Goal: Browse casually: Explore the website without a specific task or goal

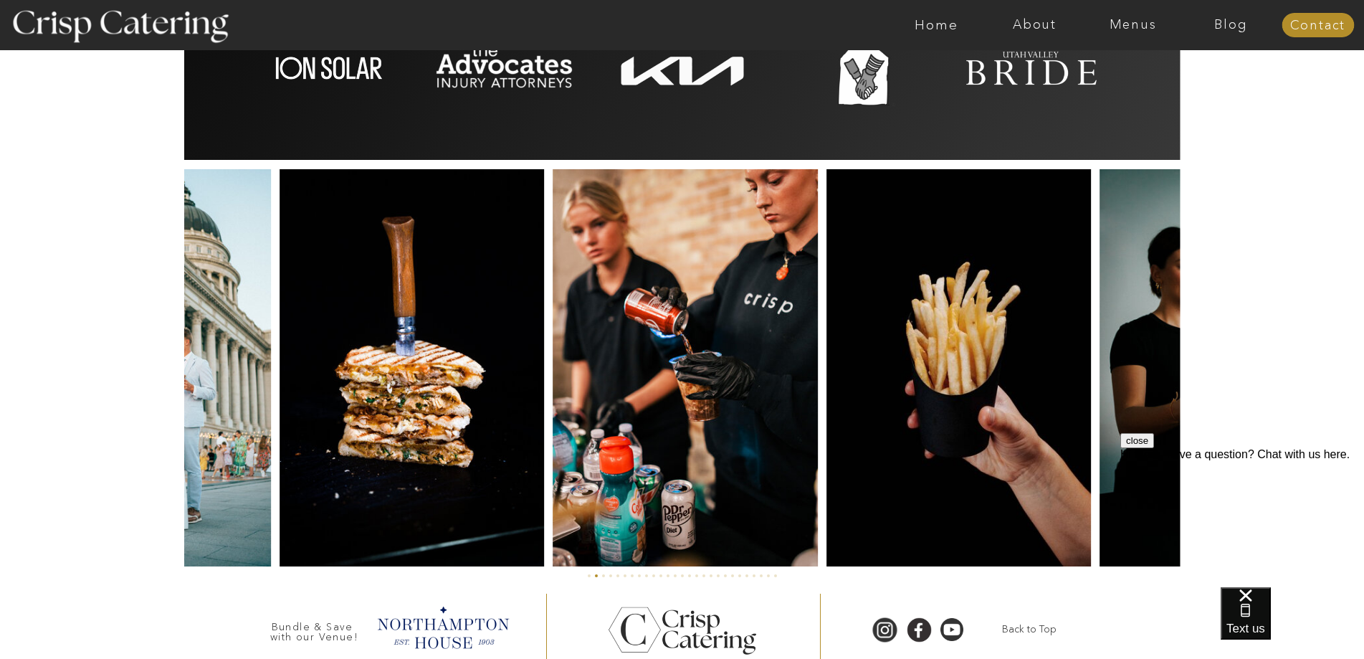
scroll to position [3298, 0]
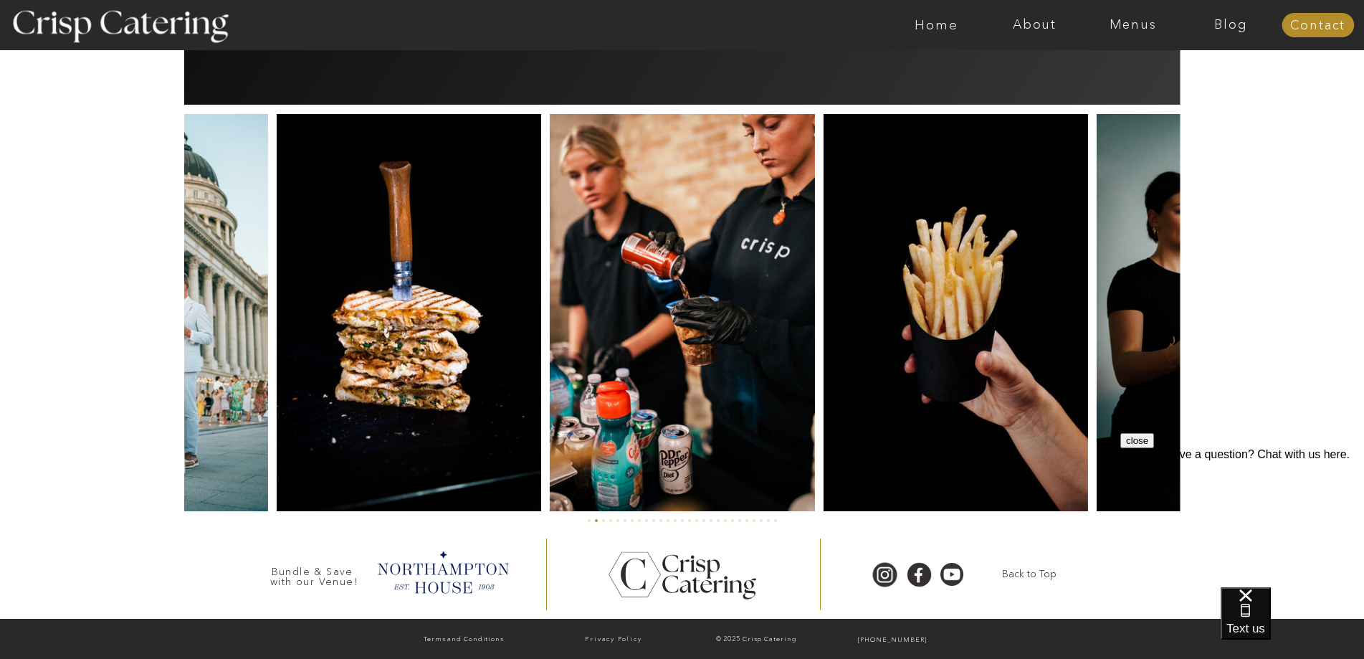
click at [1154, 448] on button "close" at bounding box center [1137, 440] width 34 height 15
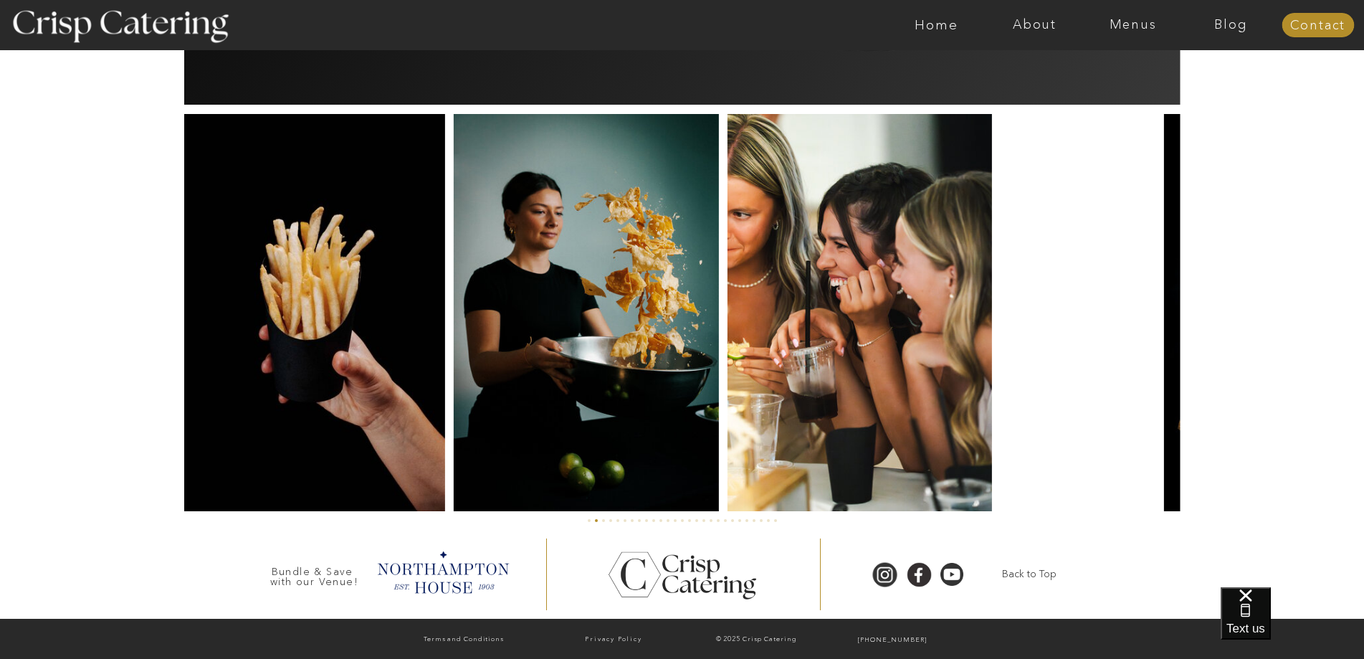
click at [454, 399] on img at bounding box center [586, 312] width 265 height 397
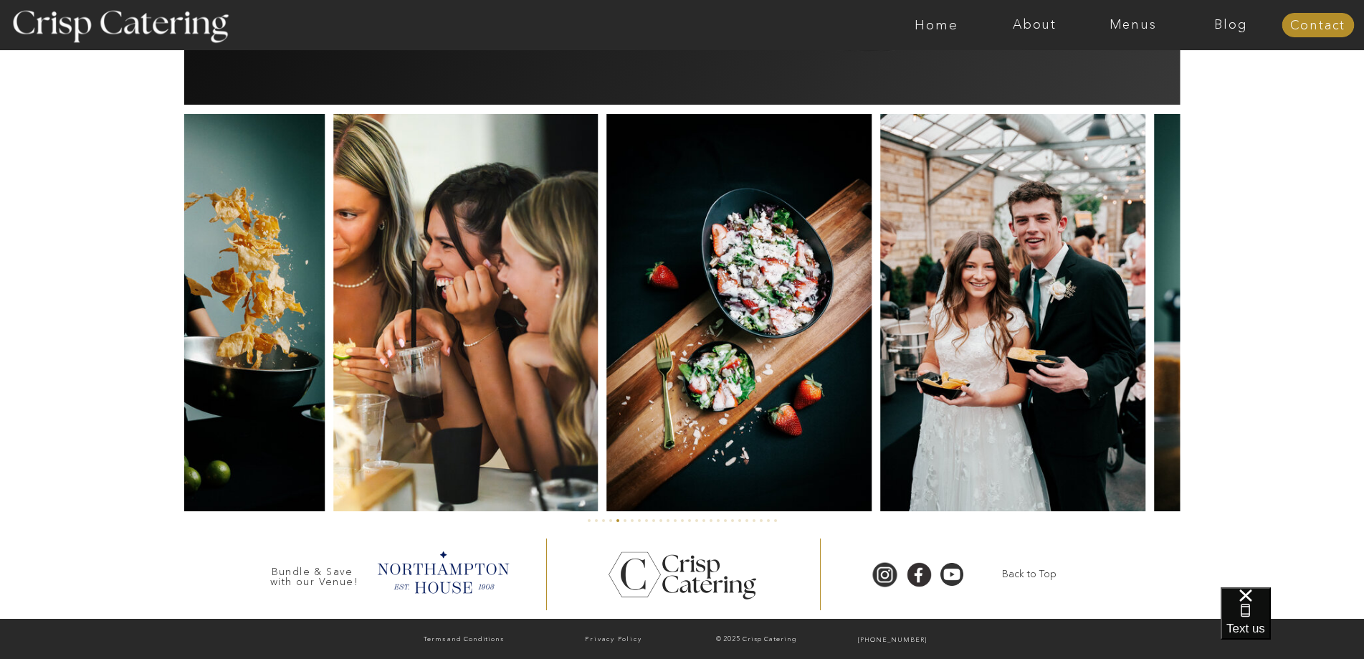
click at [429, 403] on img at bounding box center [465, 312] width 264 height 397
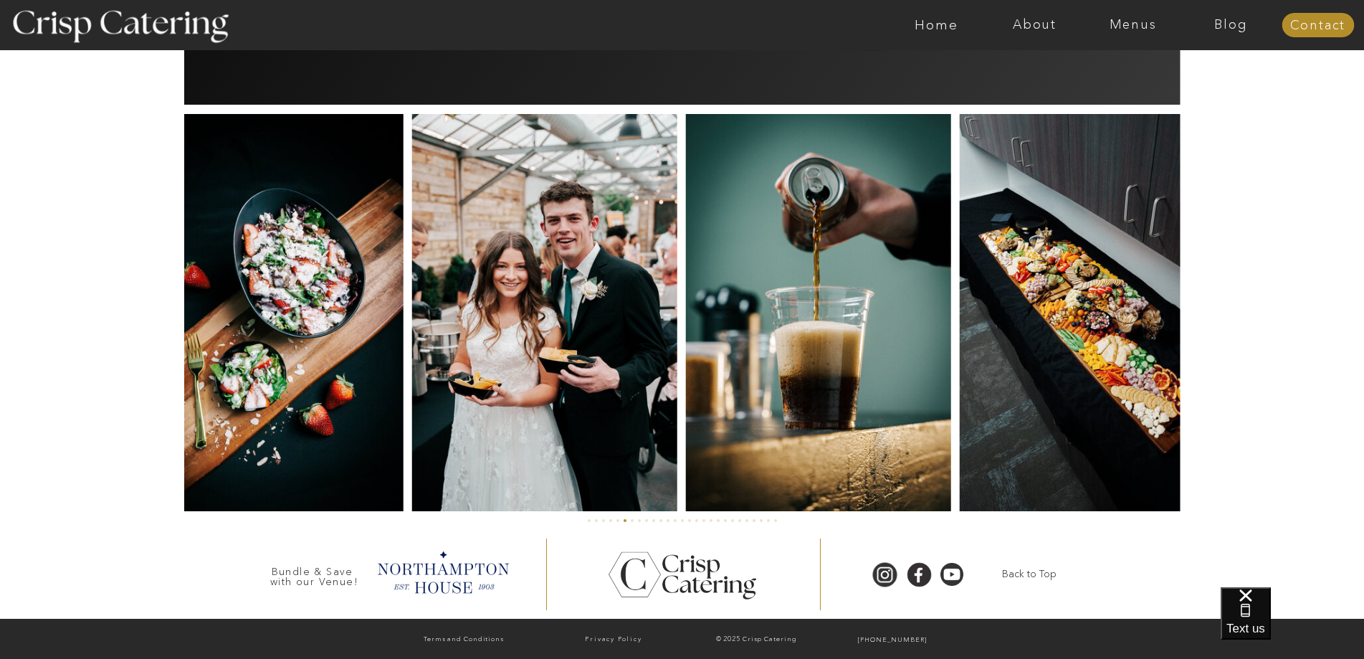
click at [414, 424] on img at bounding box center [544, 312] width 265 height 397
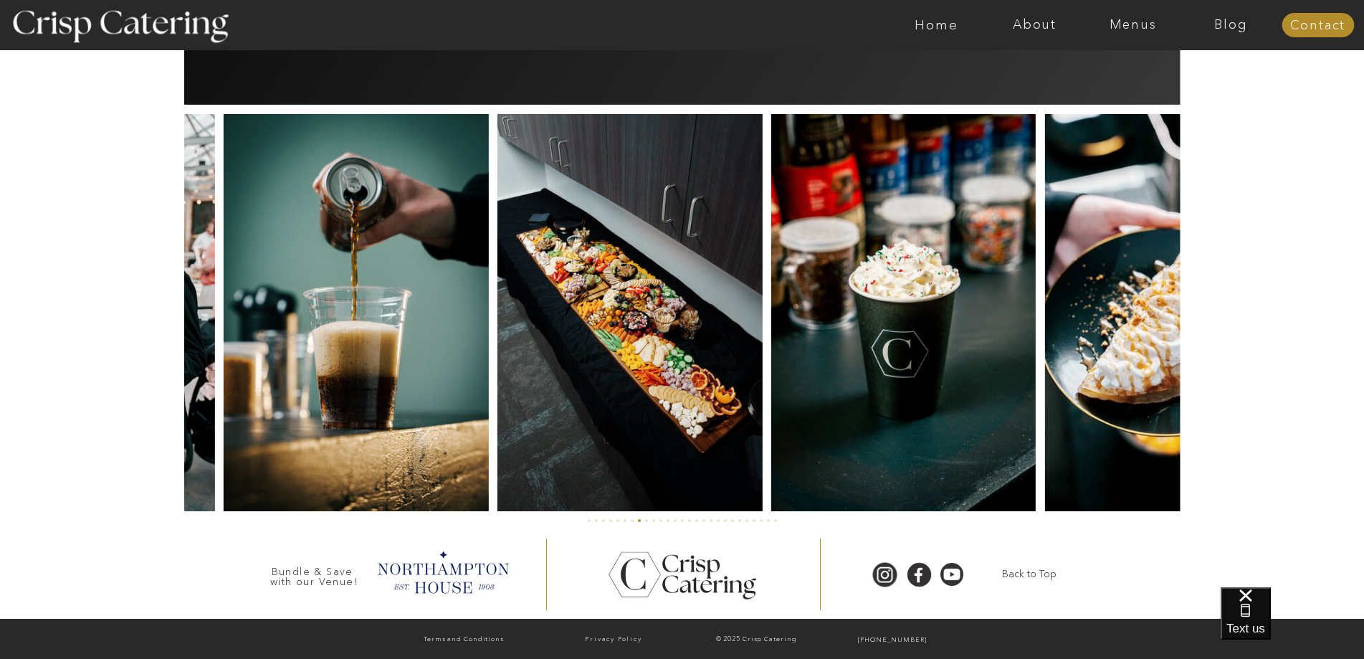
click at [567, 405] on img at bounding box center [629, 312] width 265 height 397
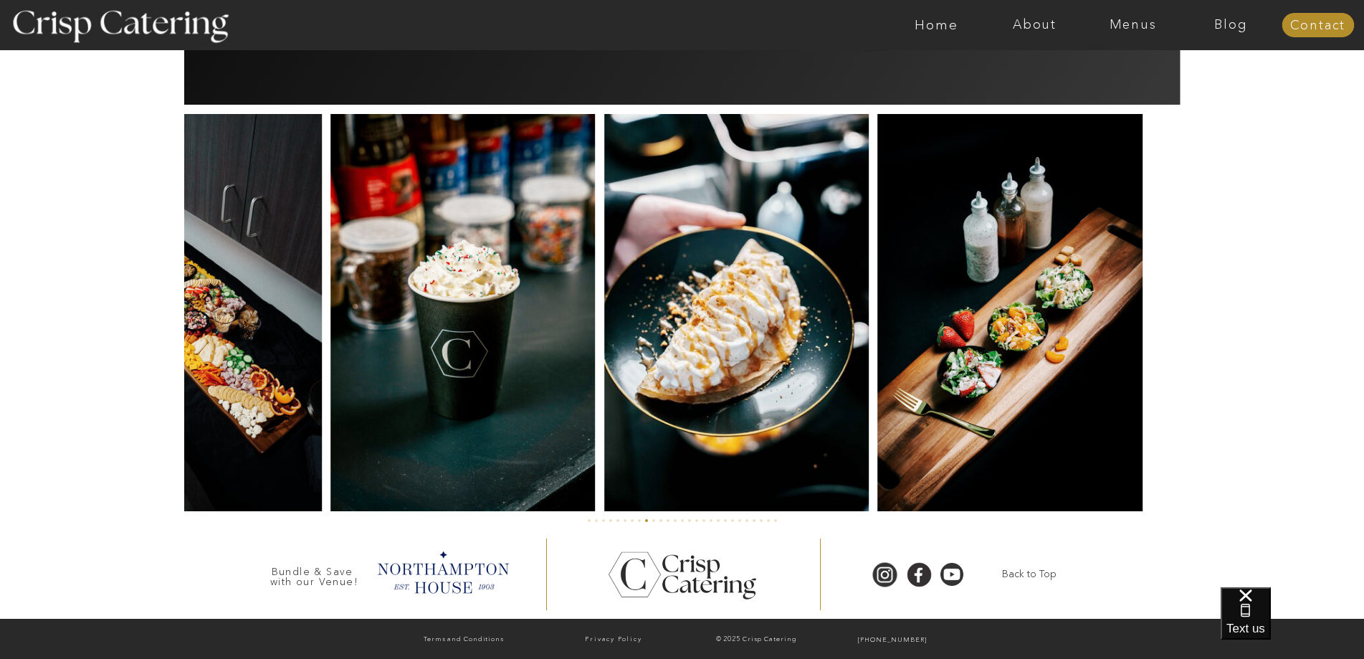
click at [330, 409] on img at bounding box center [462, 312] width 264 height 397
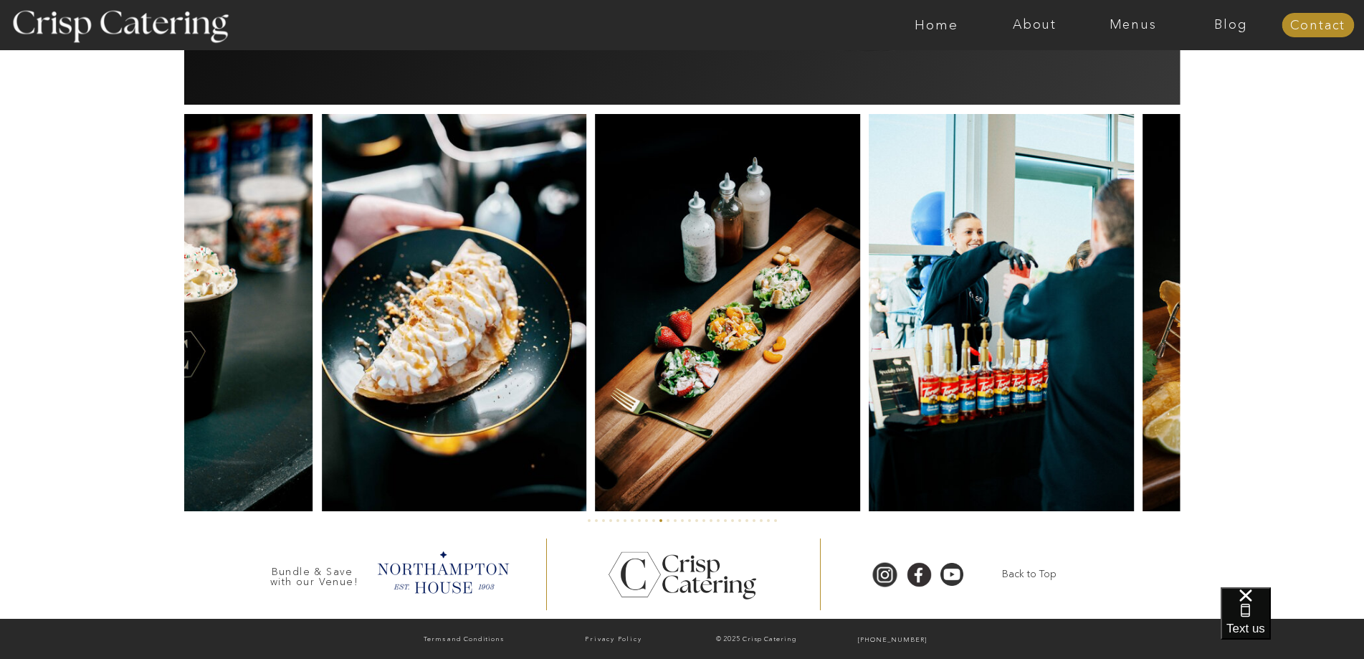
click at [596, 406] on img at bounding box center [728, 312] width 265 height 397
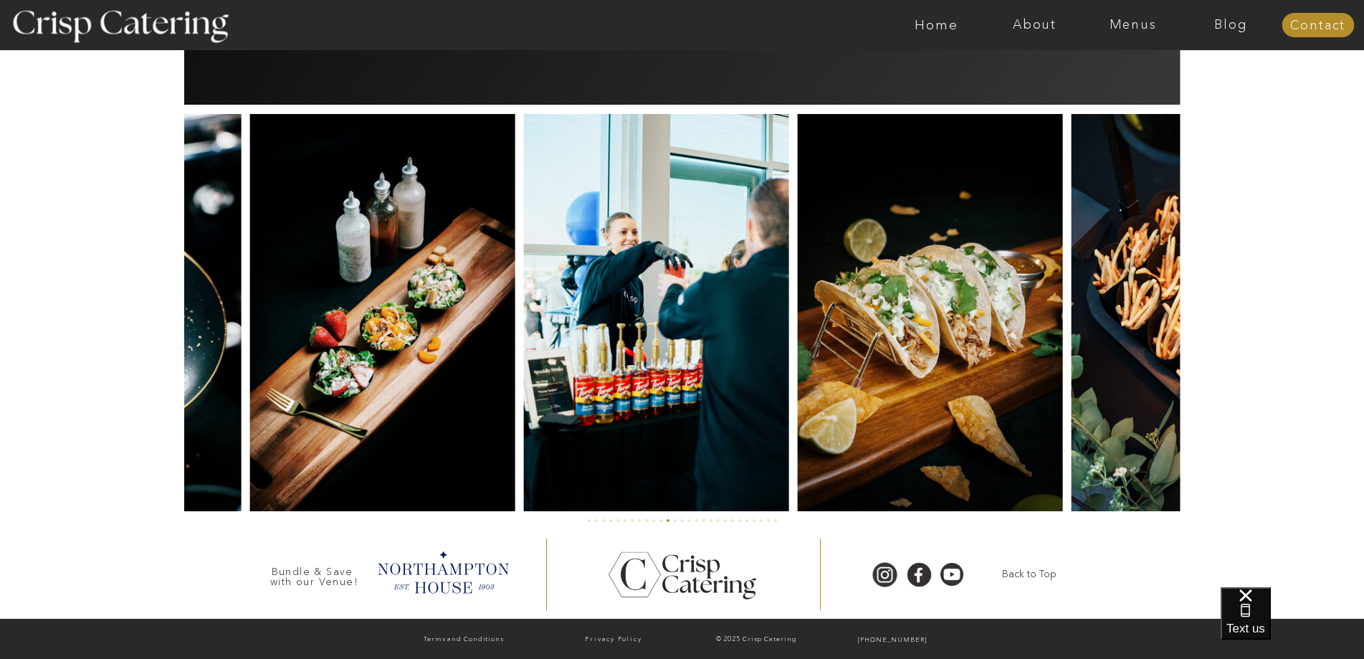
click at [797, 372] on img at bounding box center [929, 312] width 265 height 397
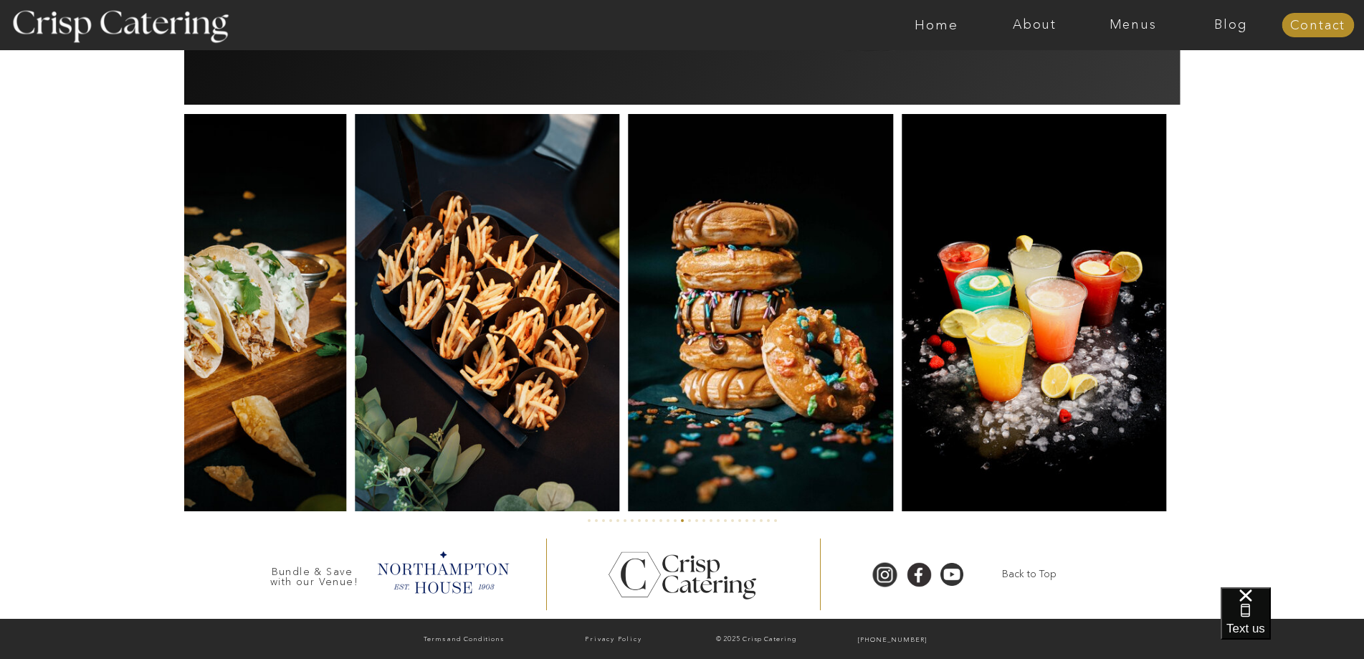
click at [563, 384] on img at bounding box center [487, 312] width 264 height 397
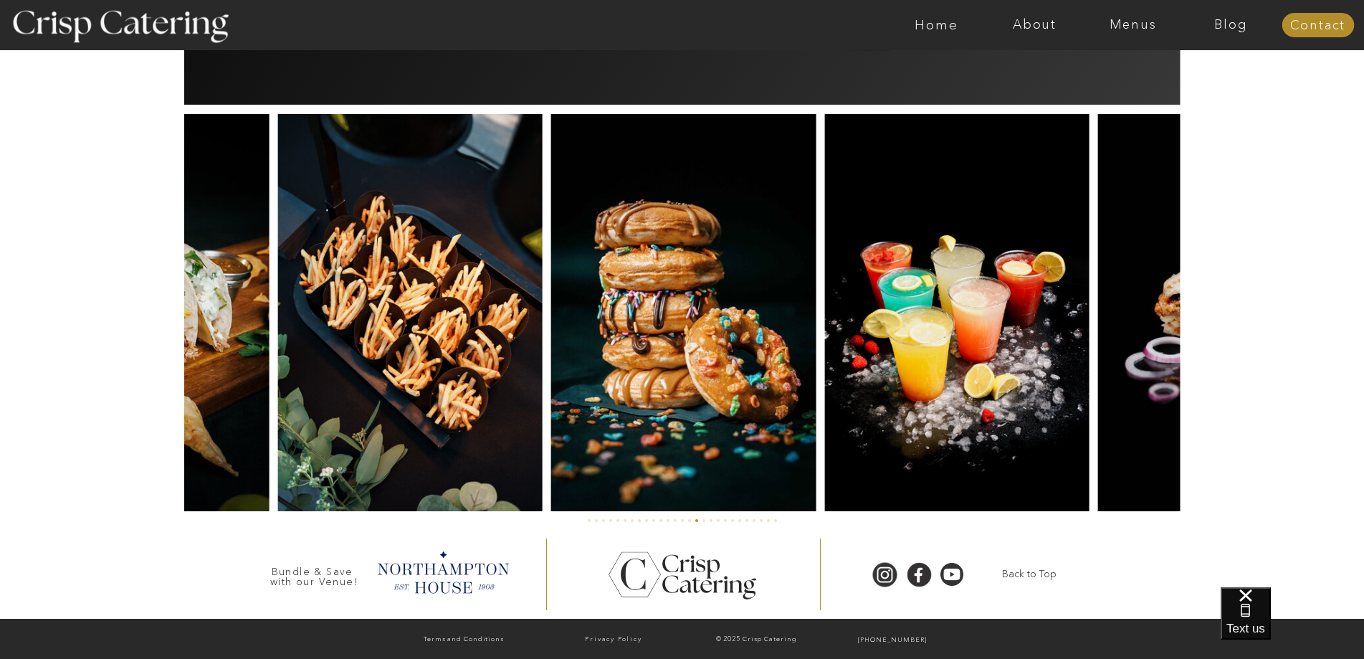
click at [1016, 340] on img at bounding box center [957, 312] width 264 height 397
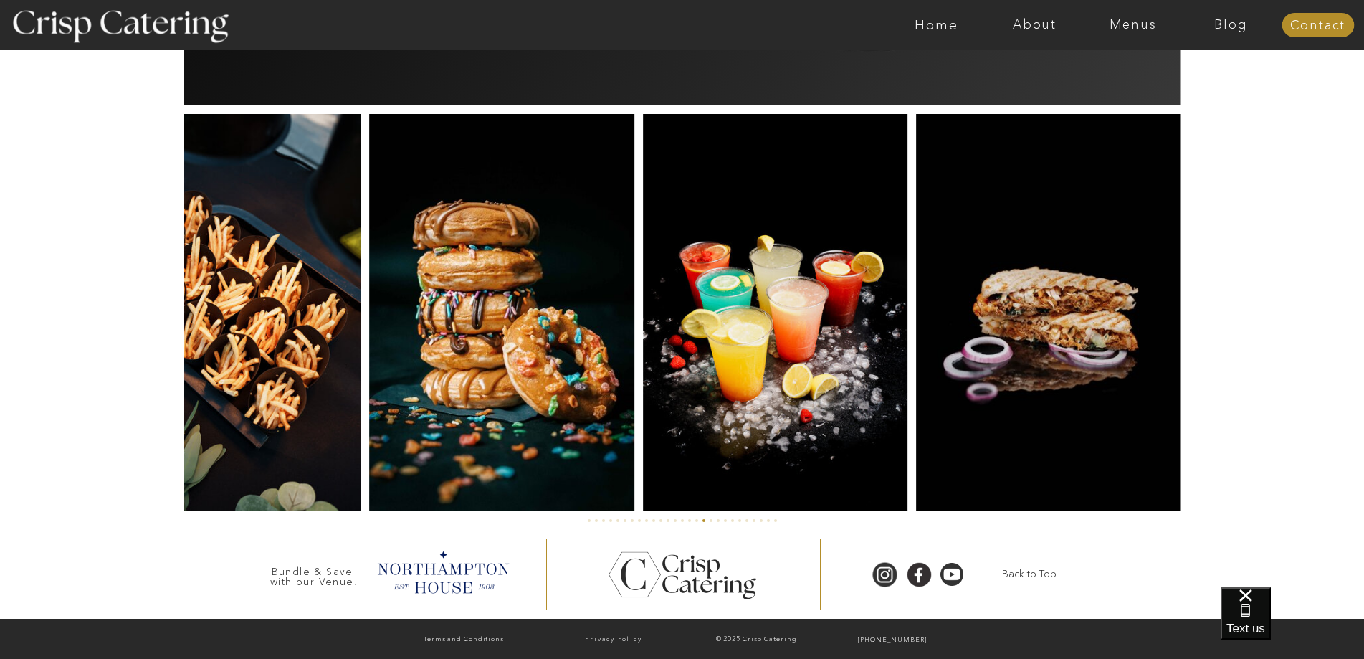
click at [826, 360] on img at bounding box center [775, 312] width 264 height 397
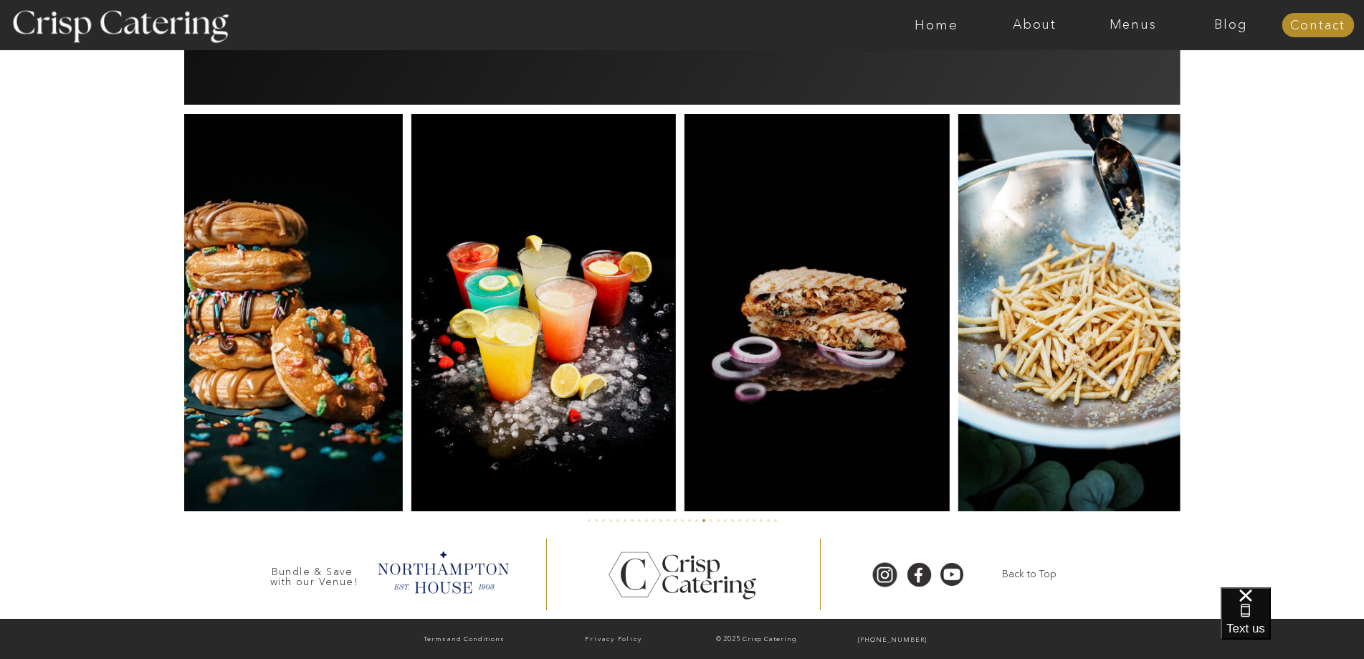
click at [685, 351] on img at bounding box center [817, 312] width 264 height 397
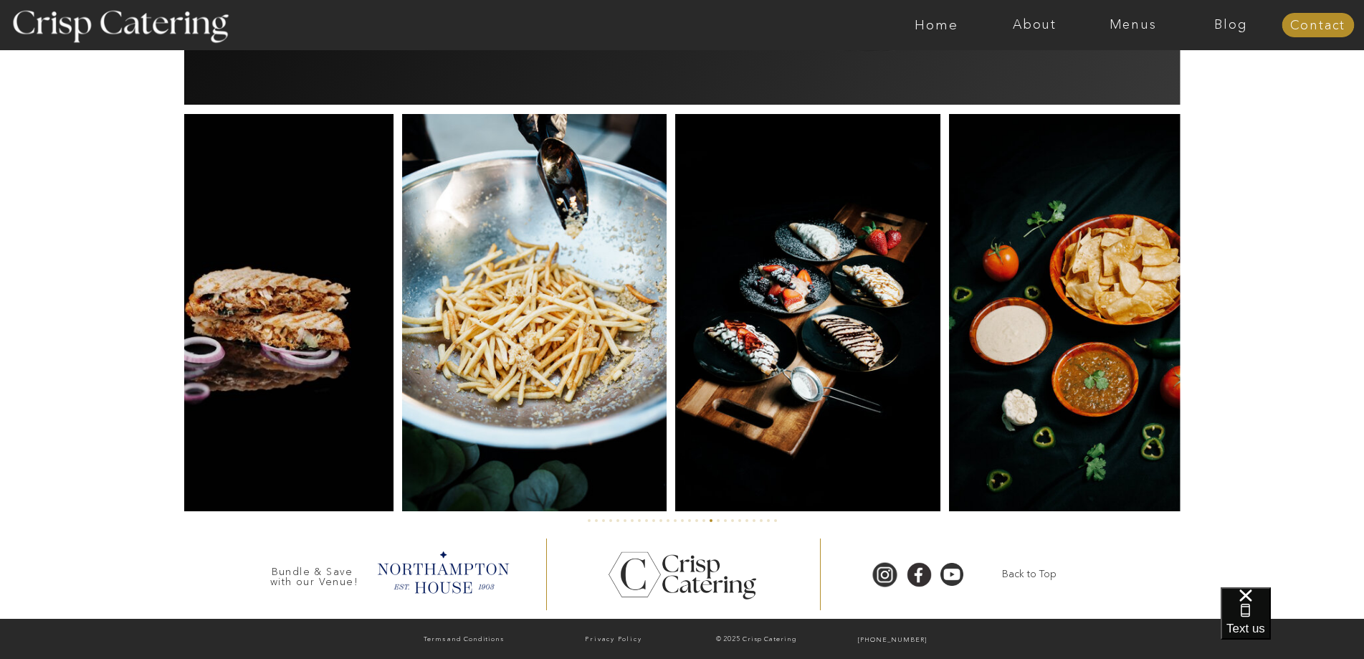
click at [437, 381] on img at bounding box center [534, 312] width 264 height 397
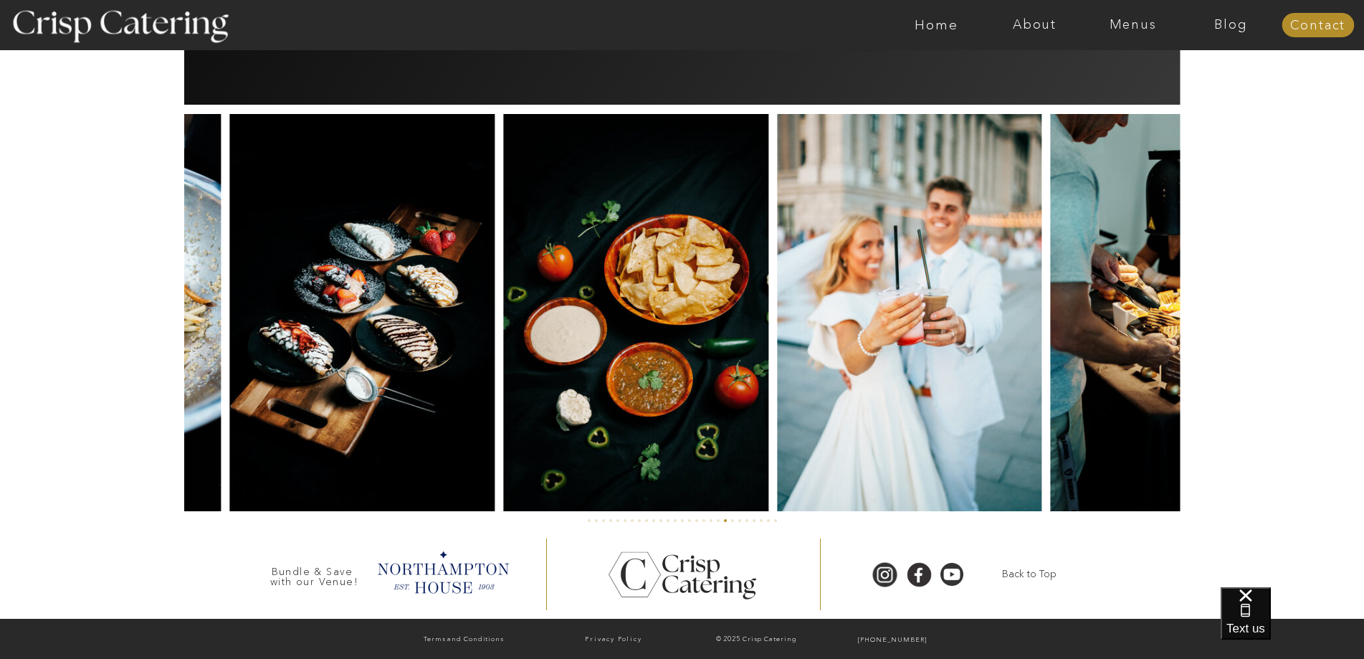
click at [536, 404] on img at bounding box center [635, 312] width 265 height 397
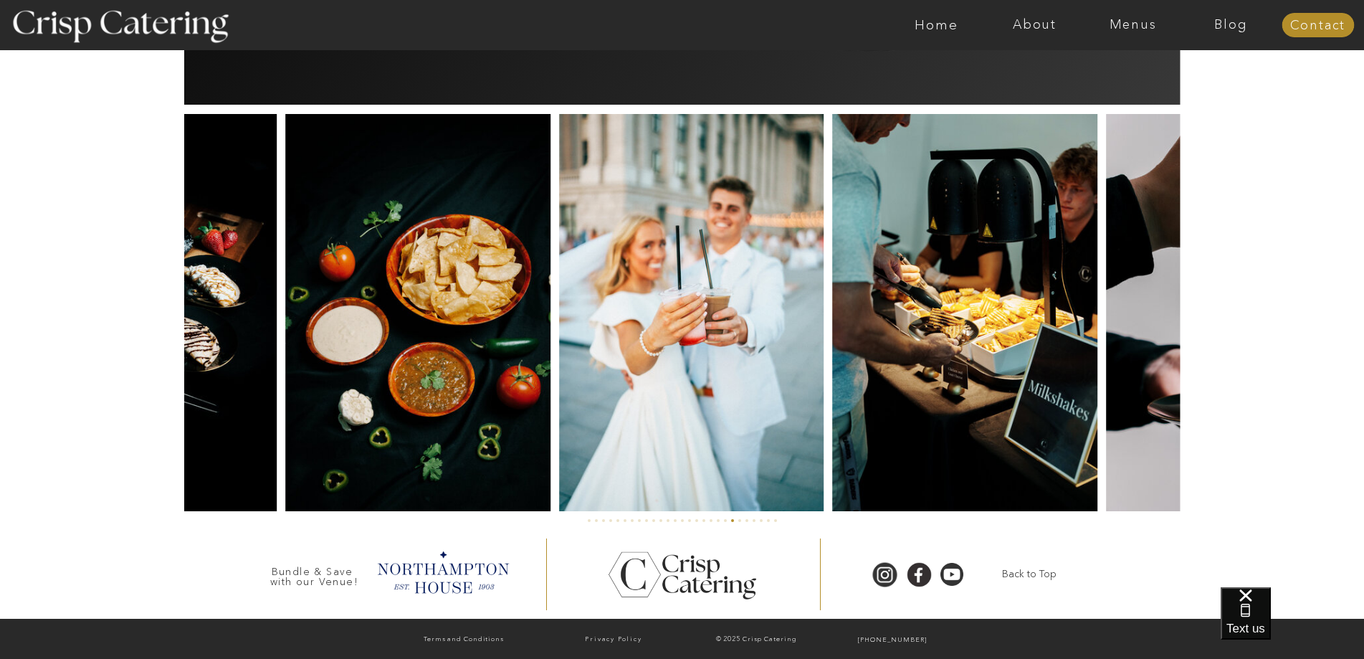
click at [667, 397] on img at bounding box center [691, 312] width 264 height 397
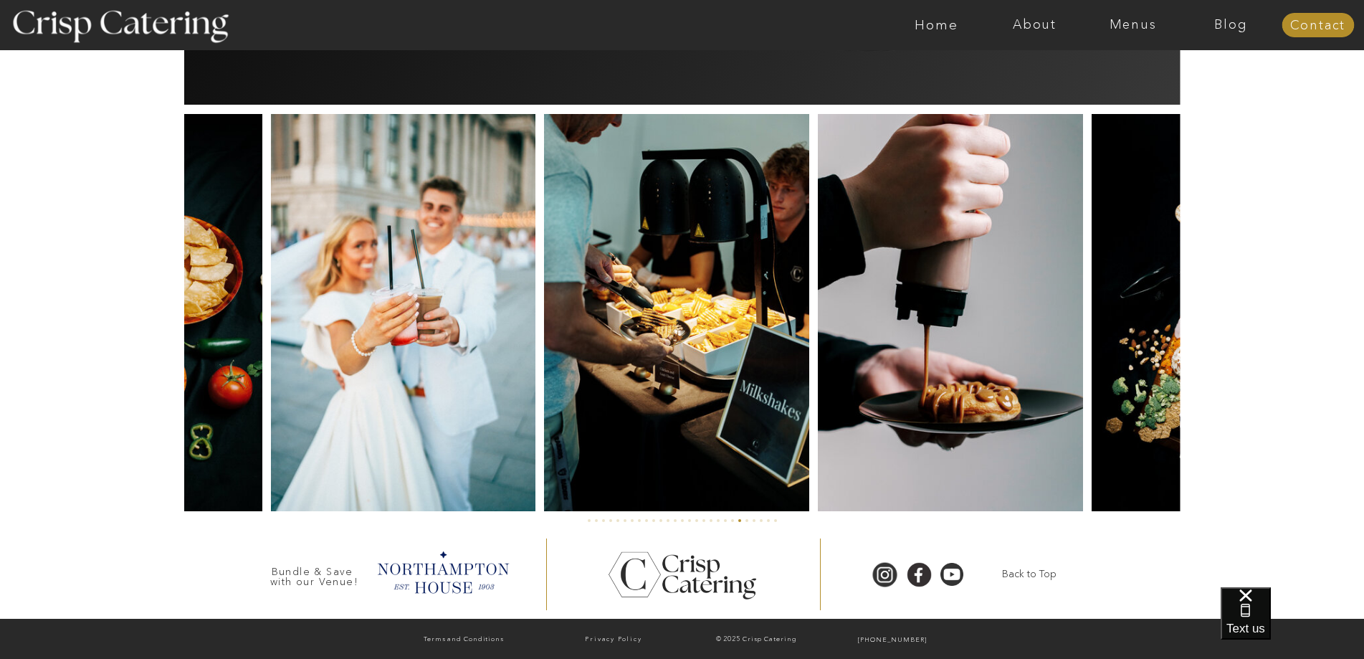
click at [692, 396] on img at bounding box center [676, 312] width 265 height 397
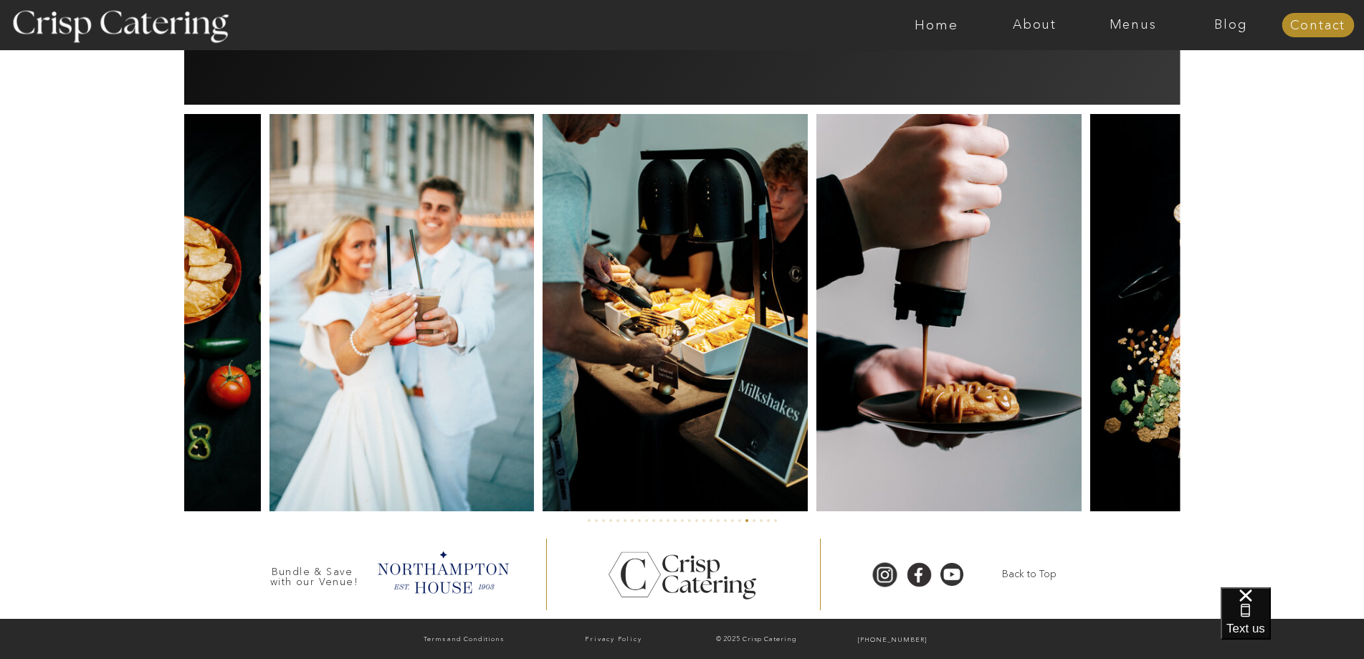
click at [816, 396] on img at bounding box center [948, 312] width 265 height 397
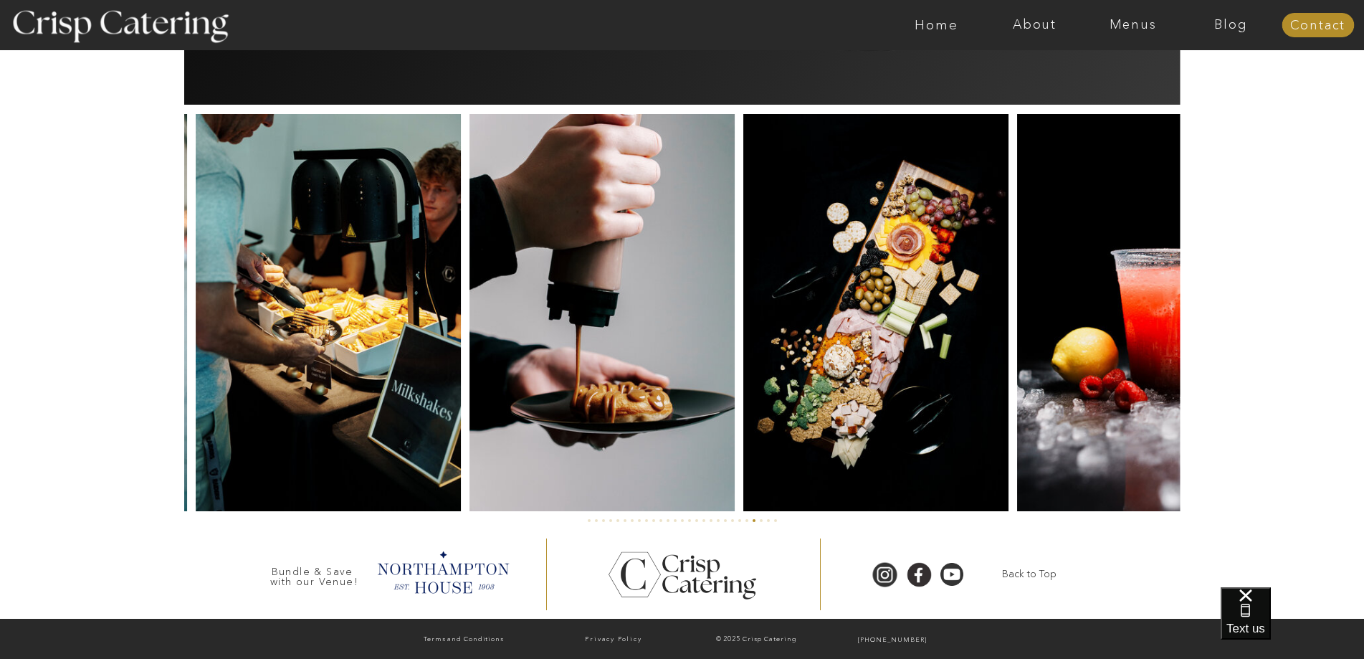
click at [743, 413] on img at bounding box center [875, 312] width 265 height 397
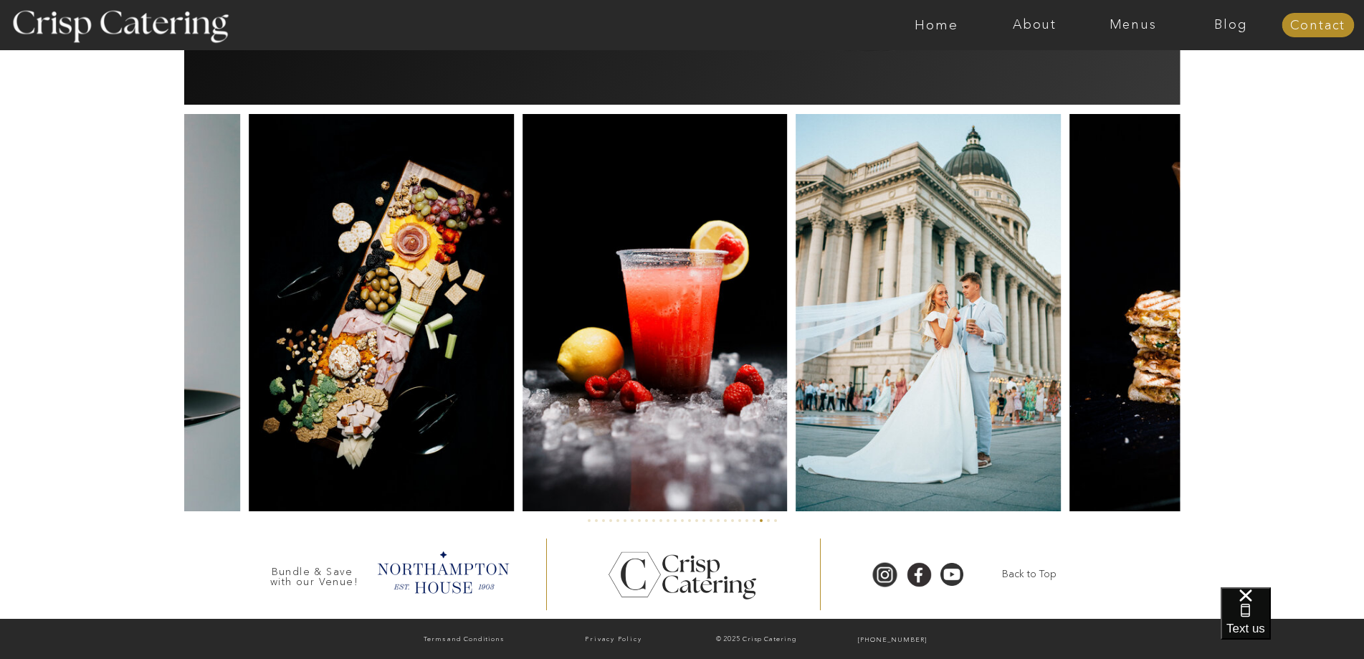
click at [639, 391] on img at bounding box center [655, 312] width 264 height 397
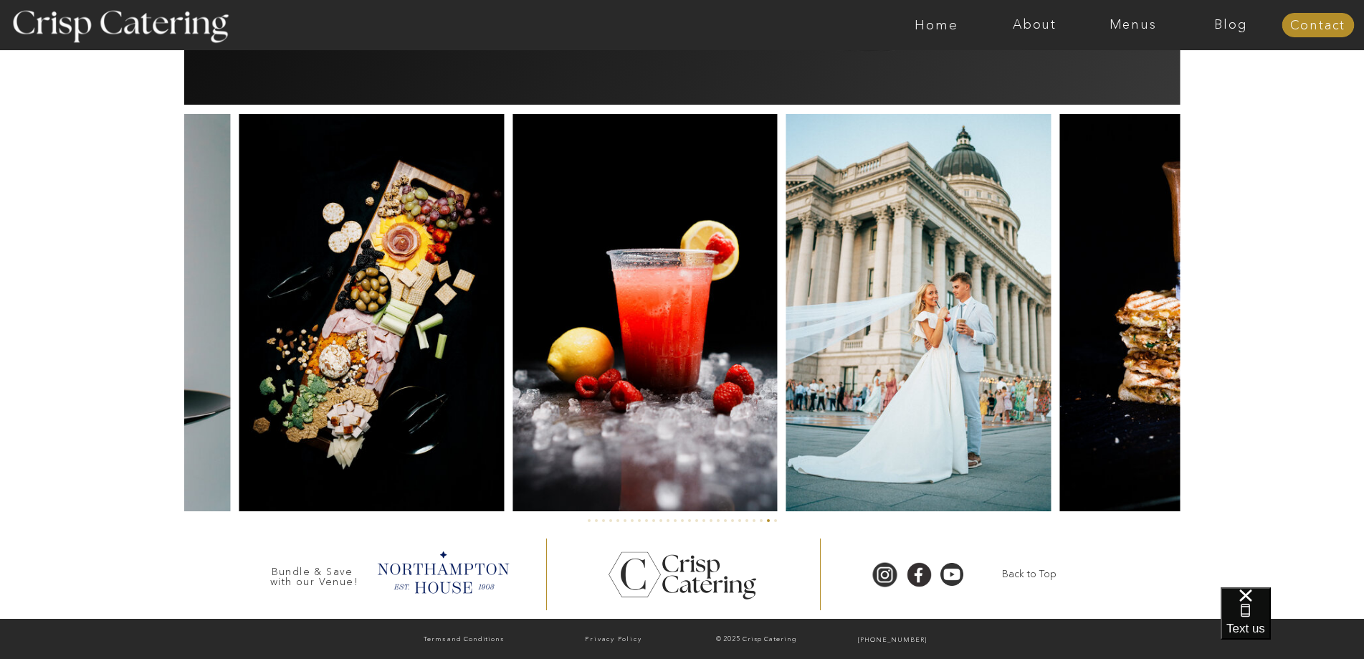
click at [786, 400] on img at bounding box center [918, 312] width 264 height 397
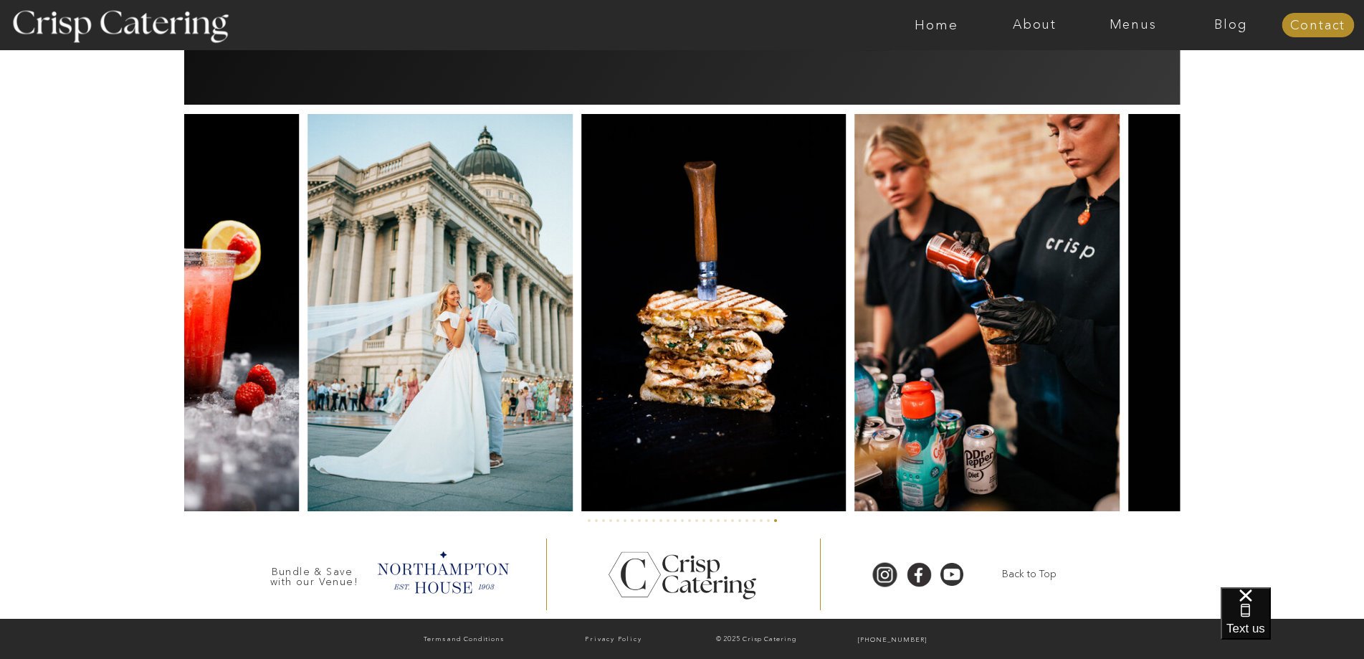
click at [642, 427] on img at bounding box center [713, 312] width 265 height 397
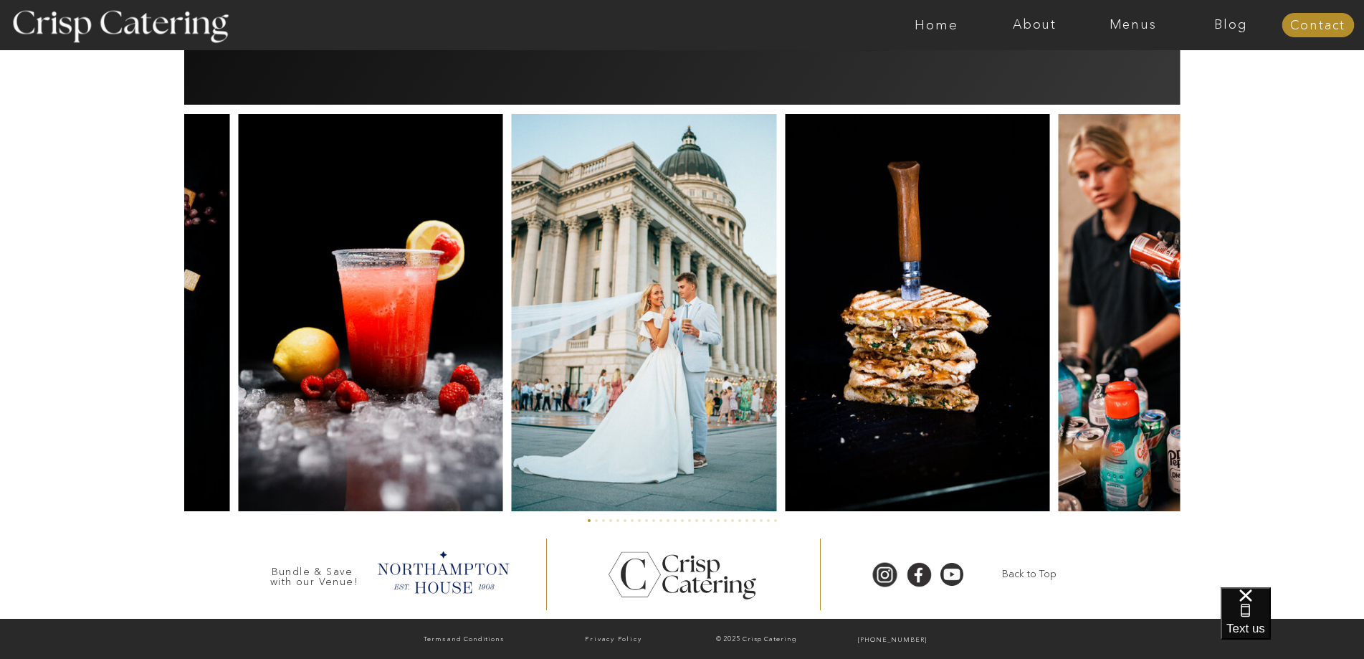
click at [776, 394] on img at bounding box center [644, 312] width 264 height 397
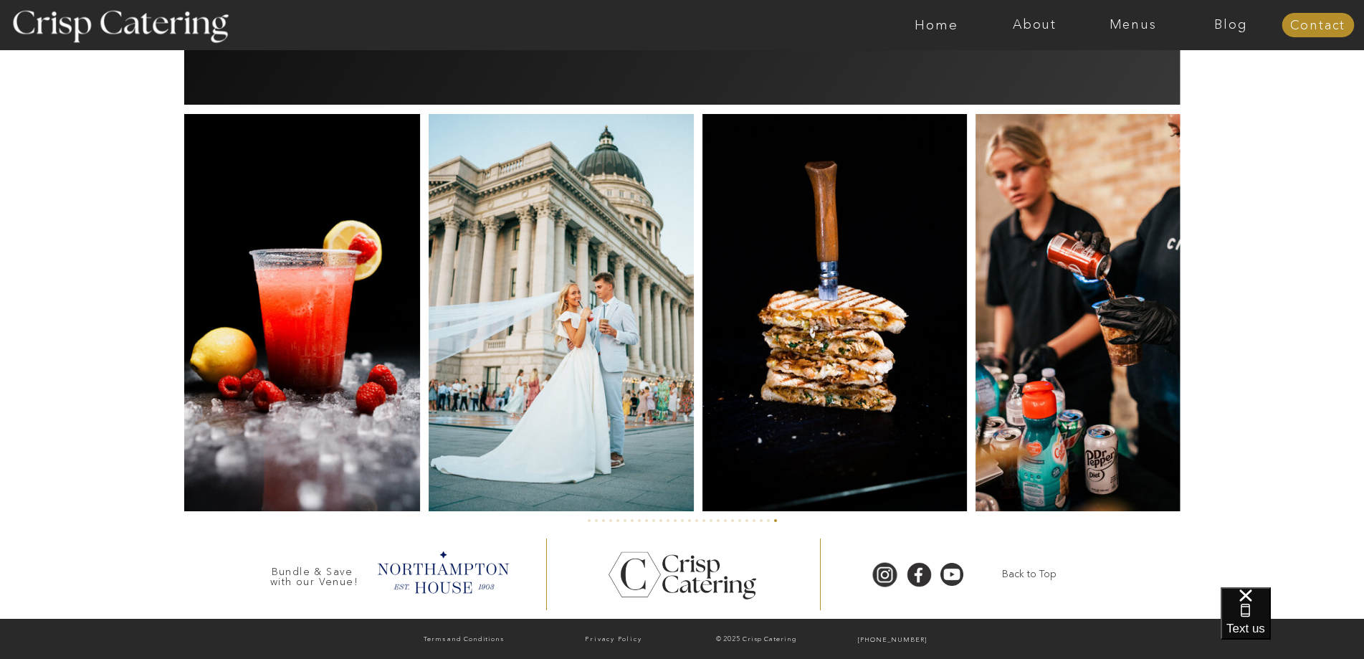
click at [702, 410] on img at bounding box center [834, 312] width 265 height 397
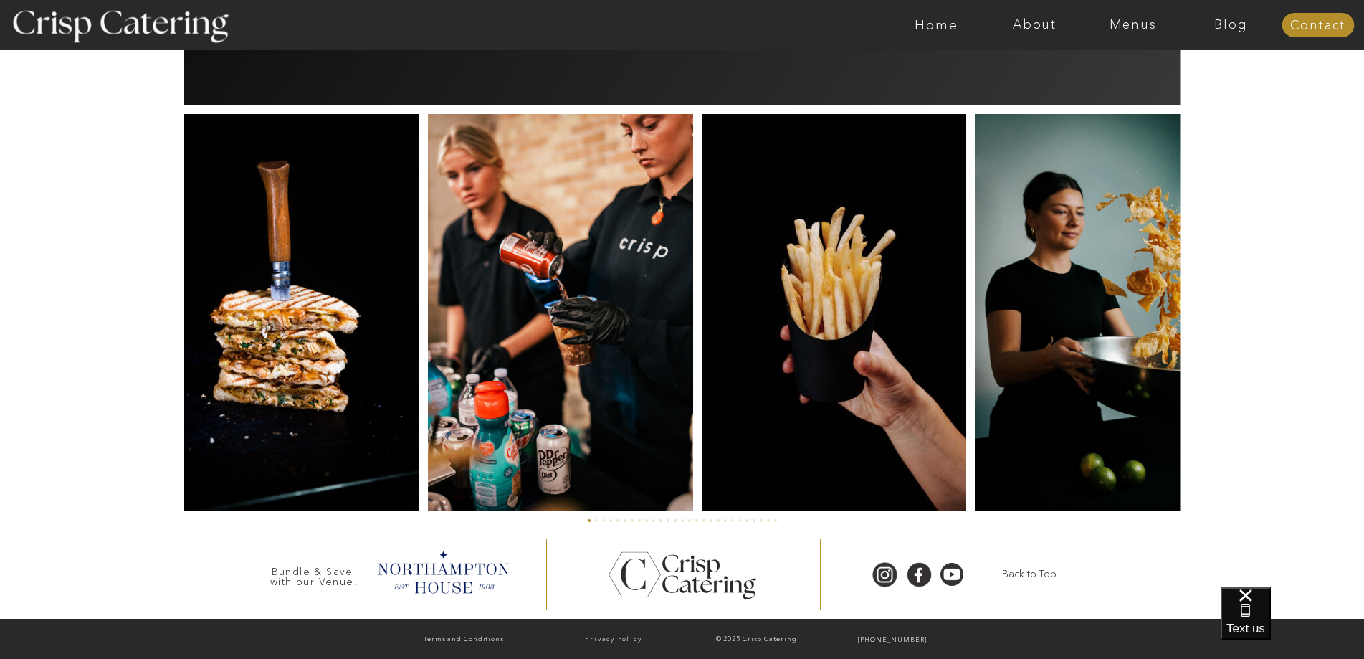
click at [567, 366] on img at bounding box center [560, 312] width 264 height 397
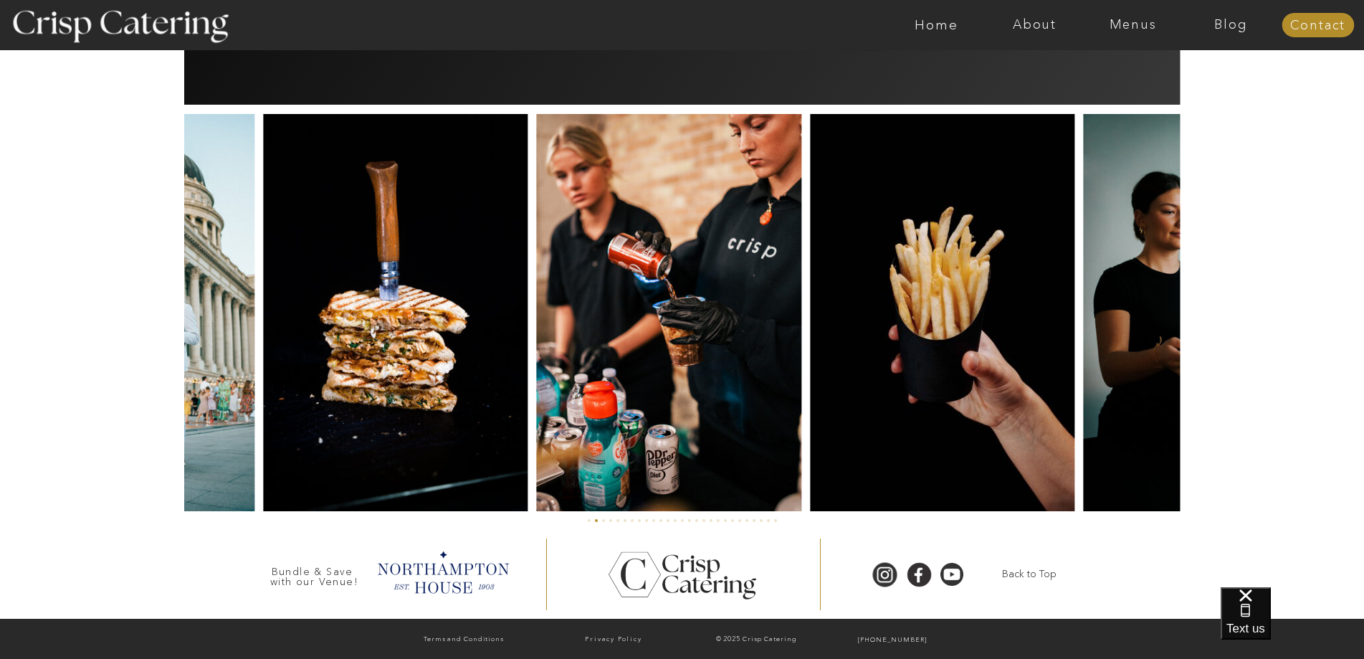
click at [810, 350] on img at bounding box center [942, 312] width 264 height 397
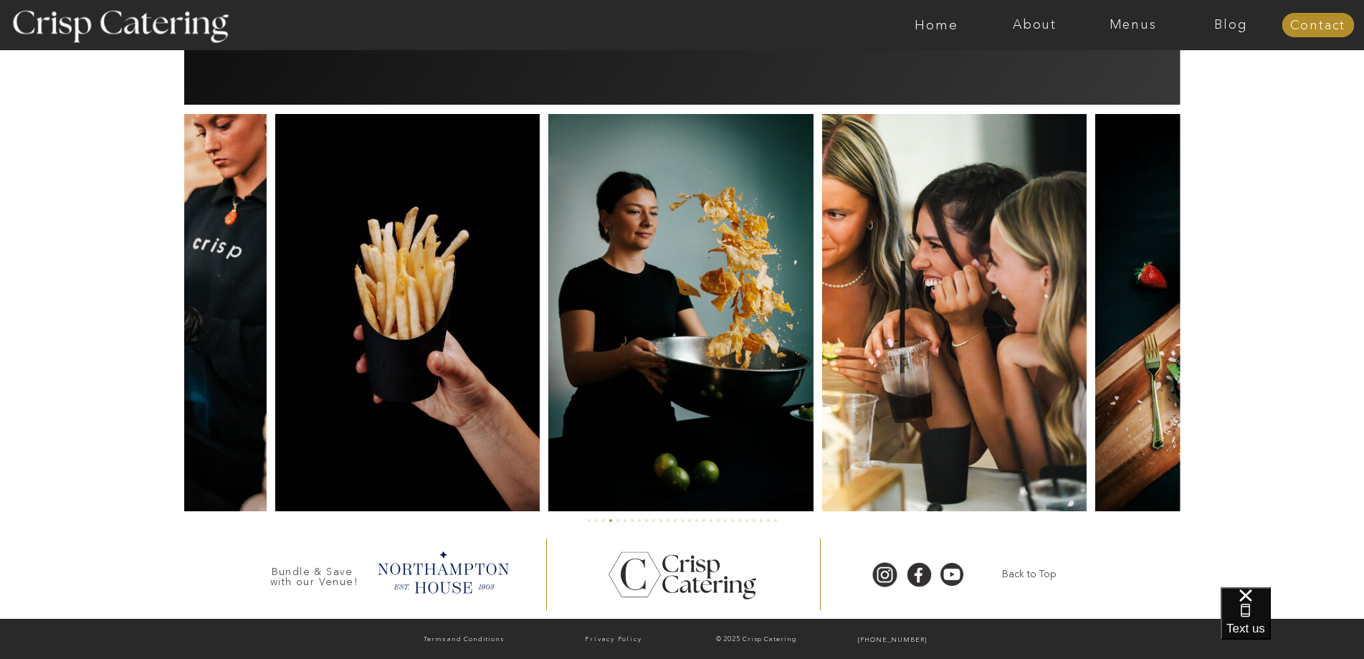
click at [776, 355] on img at bounding box center [680, 312] width 265 height 397
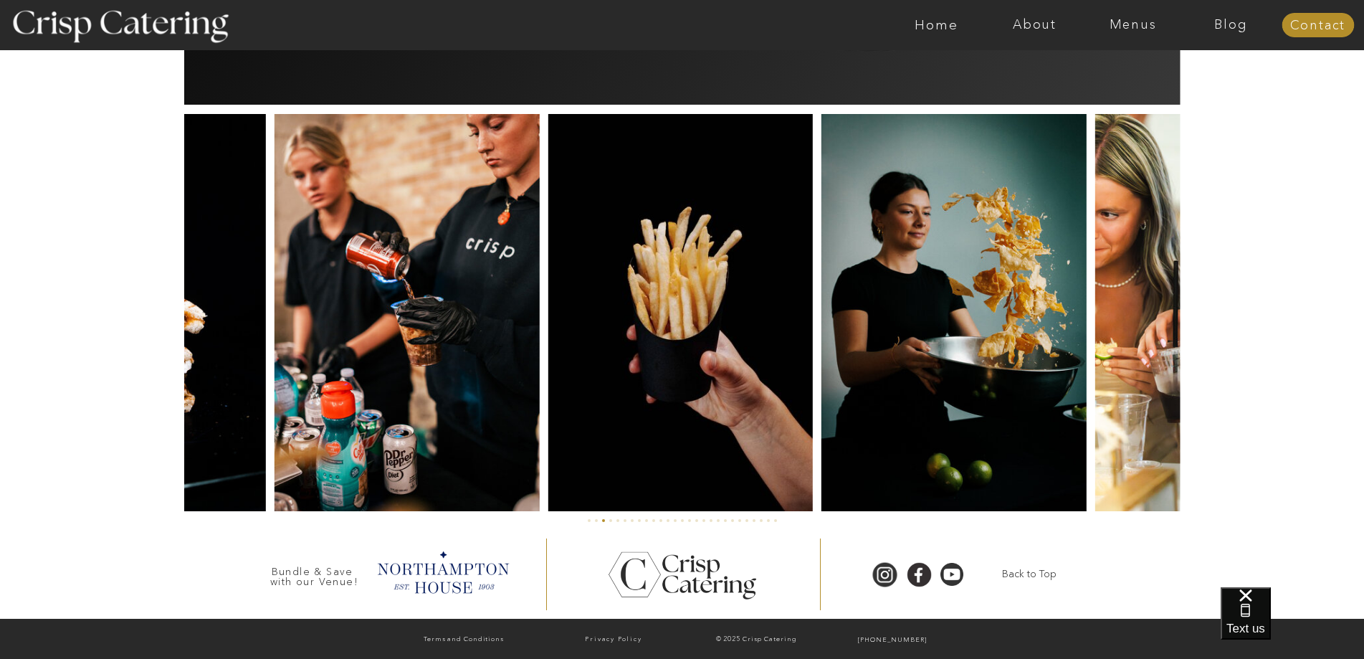
click at [633, 392] on img at bounding box center [680, 312] width 264 height 397
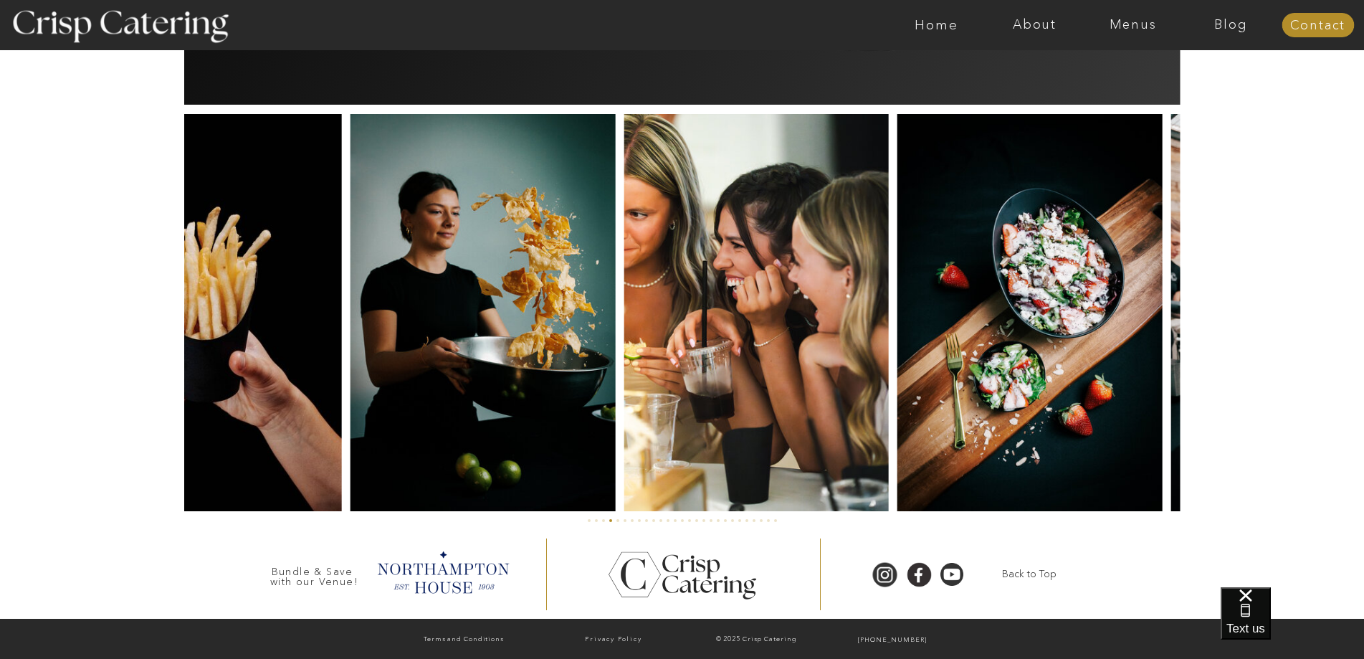
click at [644, 373] on img at bounding box center [756, 312] width 264 height 397
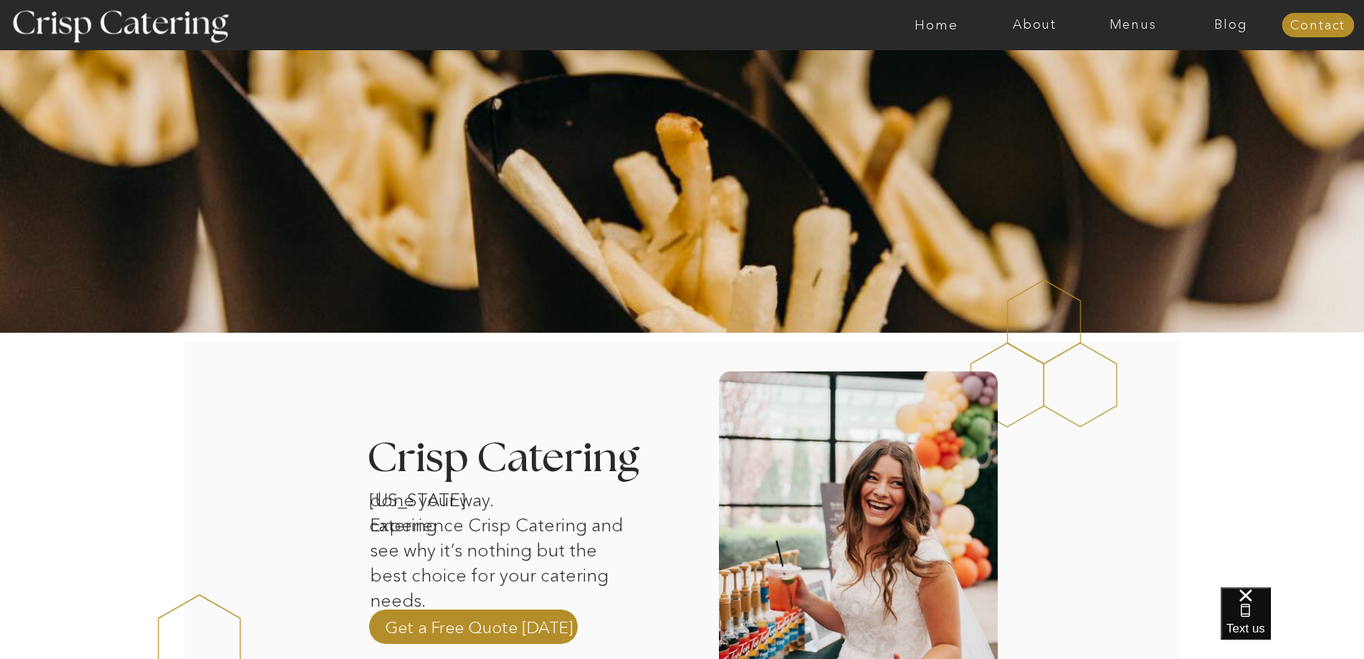
scroll to position [0, 0]
